Goal: Information Seeking & Learning: Learn about a topic

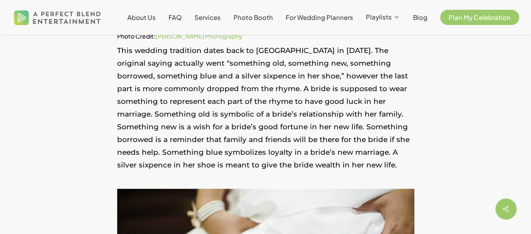
scroll to position [480, 0]
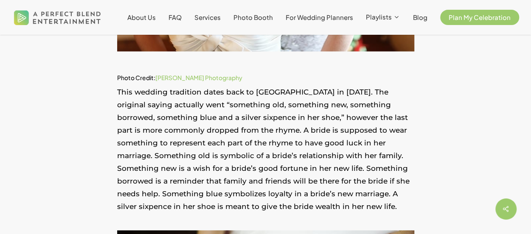
click at [175, 102] on p "This wedding tradition dates back to [GEOGRAPHIC_DATA] in [DATE]. The original …" at bounding box center [265, 155] width 297 height 138
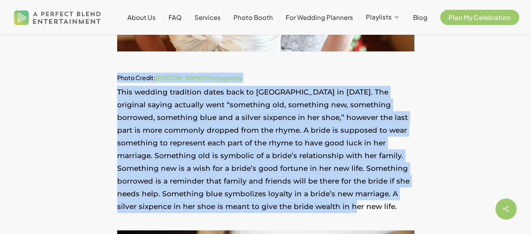
drag, startPoint x: 290, startPoint y: 209, endPoint x: 114, endPoint y: 77, distance: 220.2
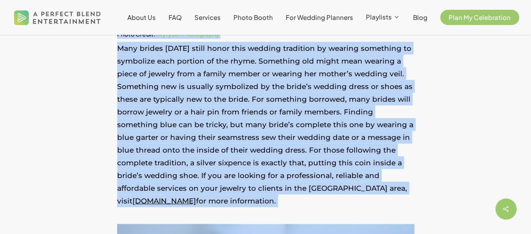
scroll to position [905, 0]
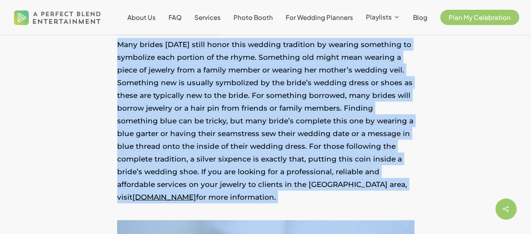
drag, startPoint x: 117, startPoint y: 73, endPoint x: 311, endPoint y: 201, distance: 232.3
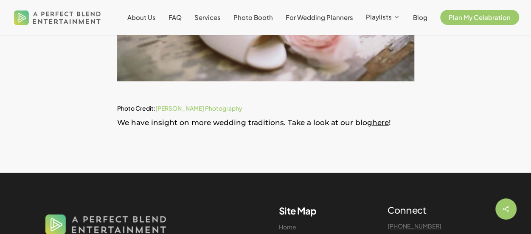
scroll to position [1245, 0]
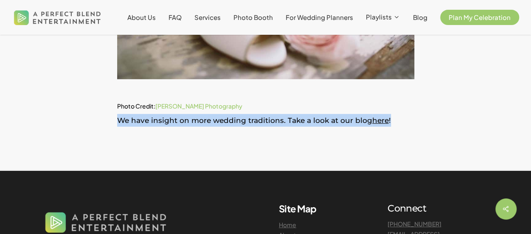
drag, startPoint x: 119, startPoint y: 122, endPoint x: 402, endPoint y: 127, distance: 282.9
click at [402, 127] on p "We have insight on more wedding traditions. Take a look at our blog here !" at bounding box center [265, 120] width 297 height 13
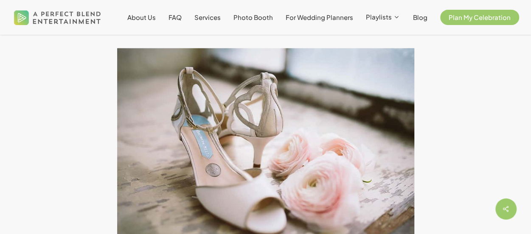
scroll to position [1075, 0]
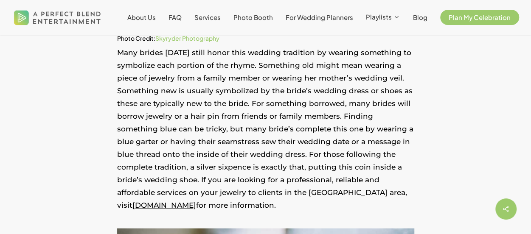
scroll to position [735, 0]
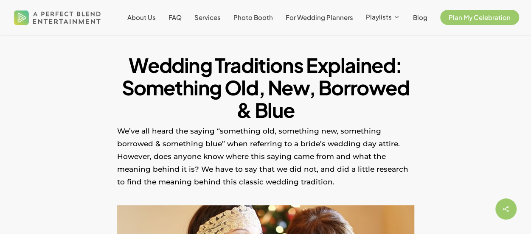
scroll to position [0, 0]
